Goal: Information Seeking & Learning: Learn about a topic

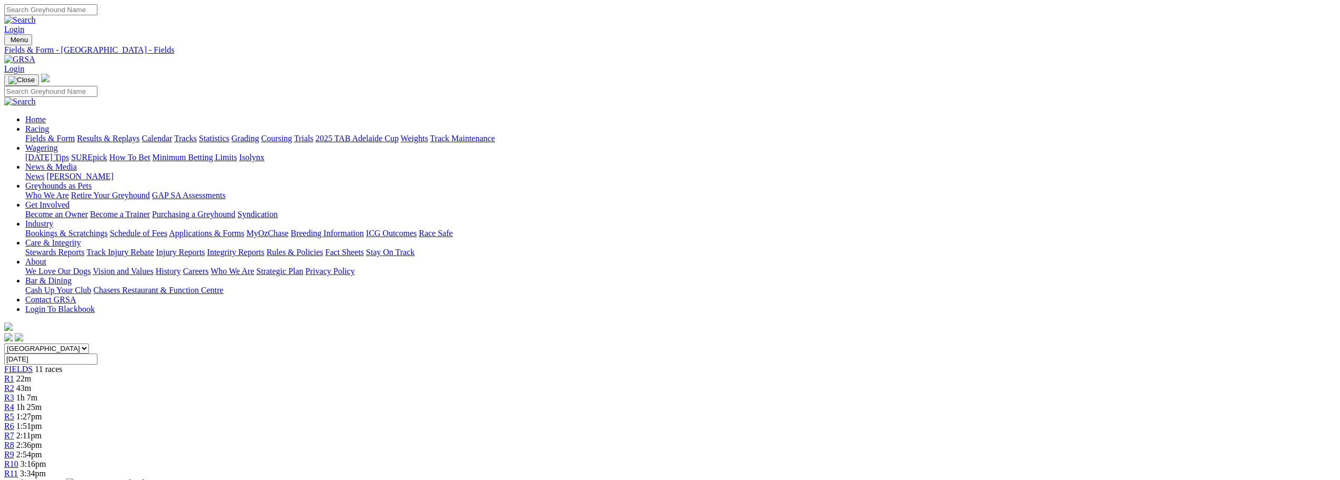
click at [140, 134] on link "Results & Replays" at bounding box center [108, 138] width 63 height 9
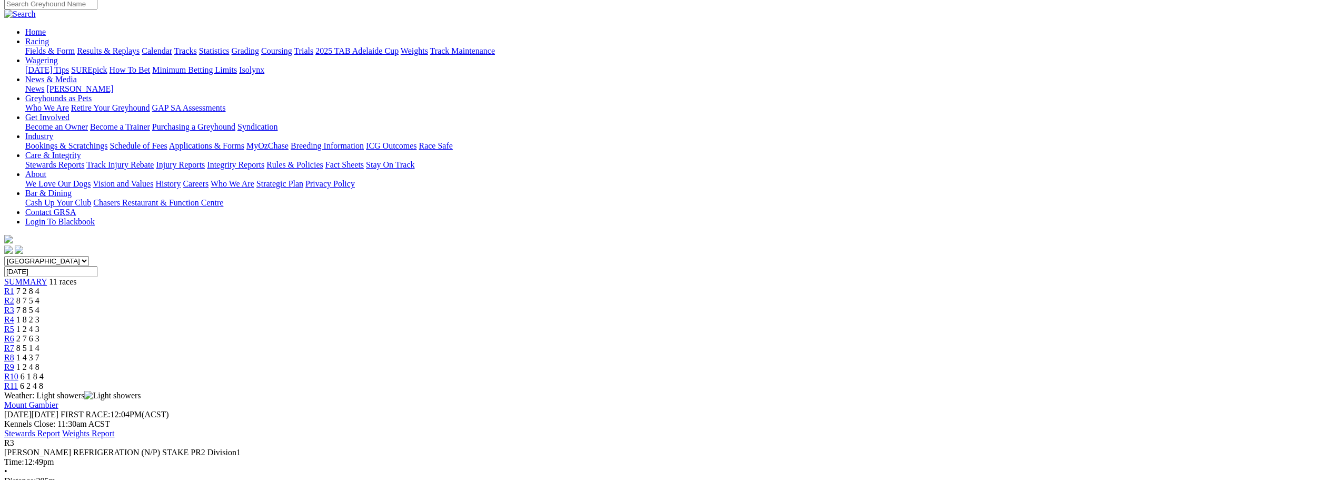
scroll to position [158, 0]
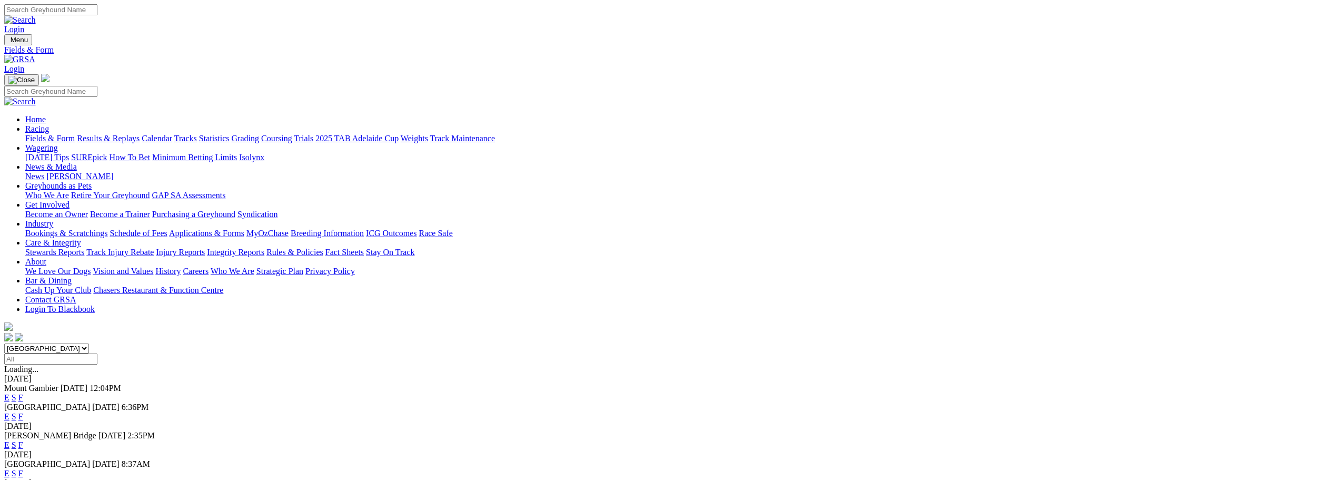
click at [23, 440] on link "F" at bounding box center [20, 444] width 5 height 9
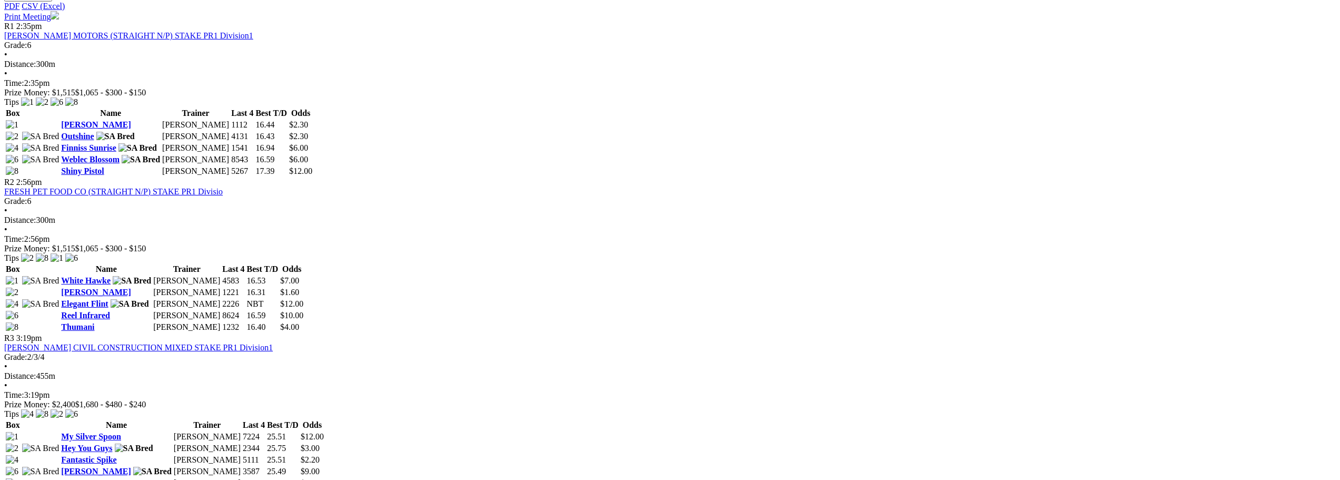
scroll to position [527, 0]
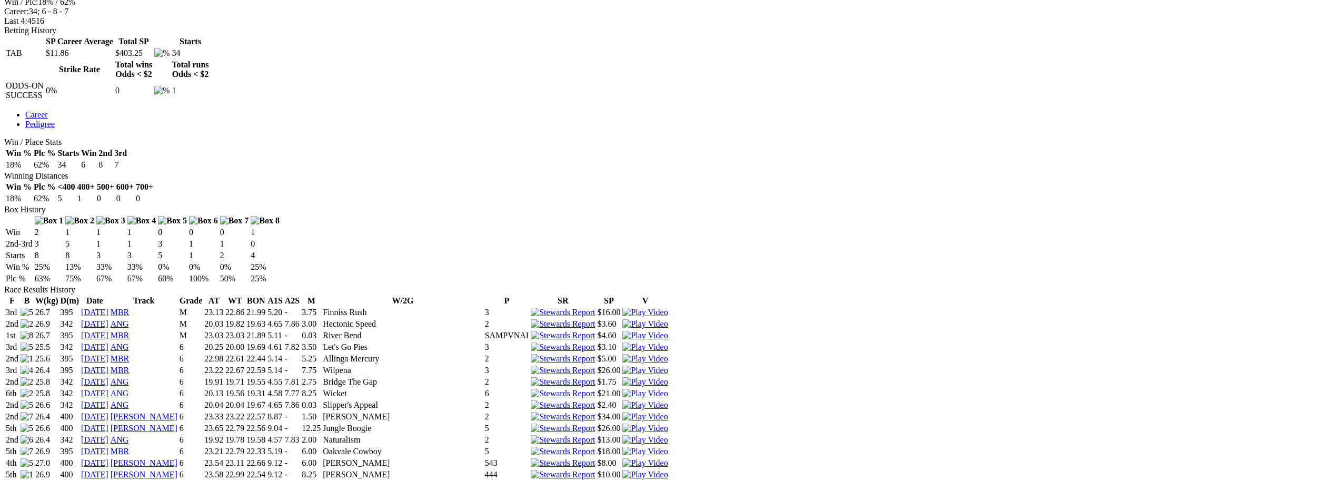
scroll to position [527, 0]
